Goal: Task Accomplishment & Management: Complete application form

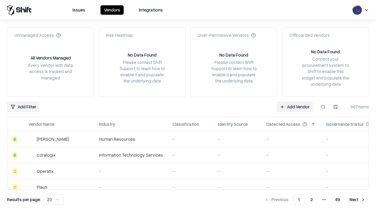
click at [295, 106] on link "Add Vendor" at bounding box center [295, 106] width 37 height 11
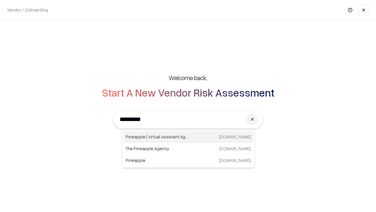
click at [189, 137] on div "Pineapple | Virtual Assistant Agency [DOMAIN_NAME]" at bounding box center [189, 137] width 130 height 12
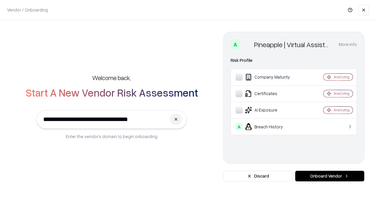
type input "**********"
click at [330, 176] on button "Onboard Vendor" at bounding box center [330, 176] width 69 height 11
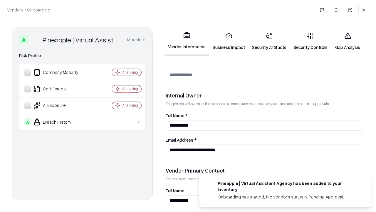
scroll to position [305, 0]
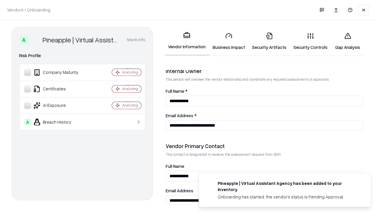
click at [229, 41] on link "Business Impact" at bounding box center [228, 41] width 39 height 27
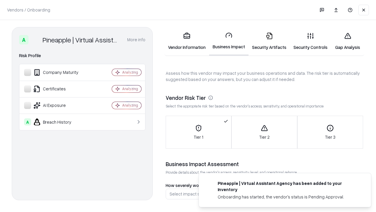
click at [269, 41] on link "Security Artifacts" at bounding box center [269, 41] width 41 height 27
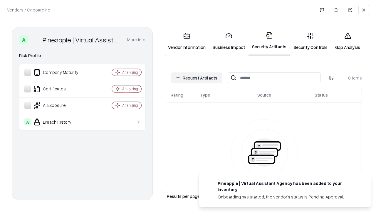
click at [197, 78] on button "Request Artifacts" at bounding box center [196, 77] width 51 height 11
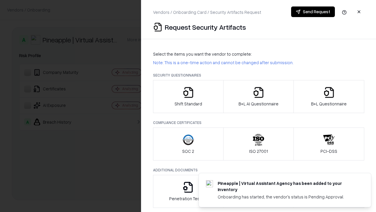
click at [188, 96] on icon "button" at bounding box center [189, 92] width 12 height 12
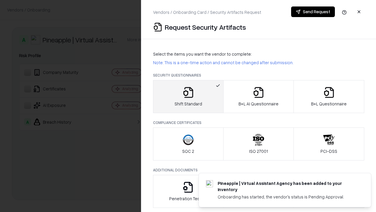
click at [313, 12] on button "Send Request" at bounding box center [313, 11] width 44 height 11
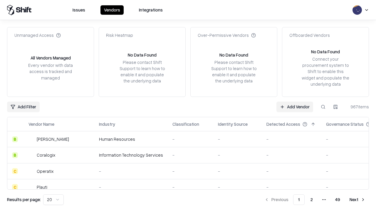
click at [324, 106] on button at bounding box center [323, 106] width 11 height 11
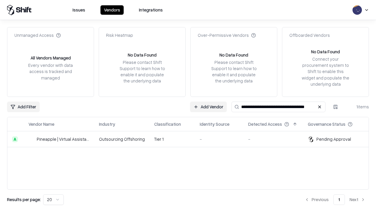
type input "**********"
click at [192, 139] on td "Tier 1" at bounding box center [173, 139] width 46 height 16
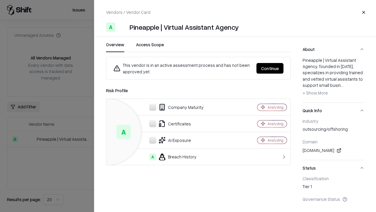
click at [270, 68] on button "Continue" at bounding box center [270, 68] width 27 height 11
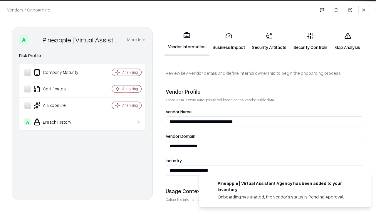
click at [269, 41] on link "Security Artifacts" at bounding box center [269, 41] width 41 height 27
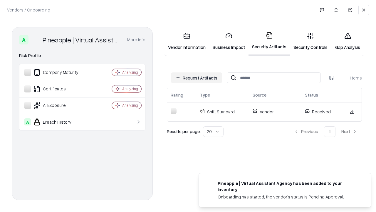
click at [348, 41] on link "Gap Analysis" at bounding box center [347, 41] width 33 height 27
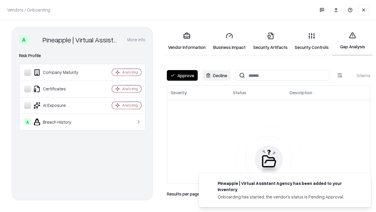
click at [182, 75] on button "Approve" at bounding box center [182, 75] width 31 height 11
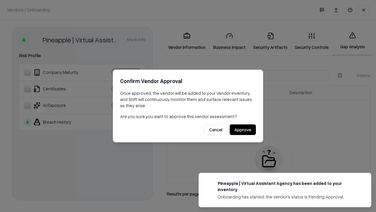
click at [243, 129] on button "Approve" at bounding box center [243, 129] width 26 height 11
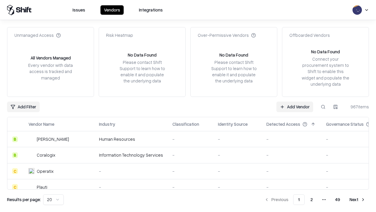
type input "**********"
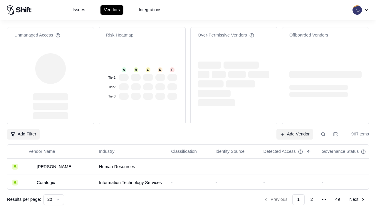
click at [295, 129] on link "Add Vendor" at bounding box center [295, 134] width 37 height 11
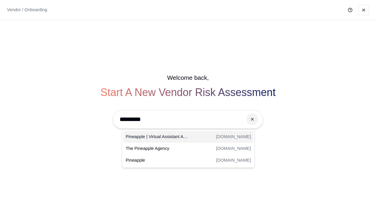
click at [189, 137] on div "Pineapple | Virtual Assistant Agency [DOMAIN_NAME]" at bounding box center [189, 137] width 130 height 12
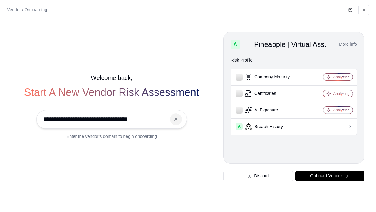
type input "**********"
click at [330, 176] on button "Onboard Vendor" at bounding box center [330, 176] width 69 height 11
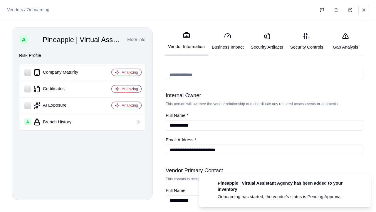
scroll to position [305, 0]
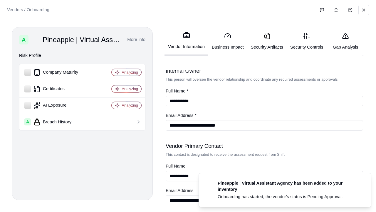
click at [348, 41] on link "Gap Analysis" at bounding box center [346, 41] width 38 height 27
